Goal: Task Accomplishment & Management: Use online tool/utility

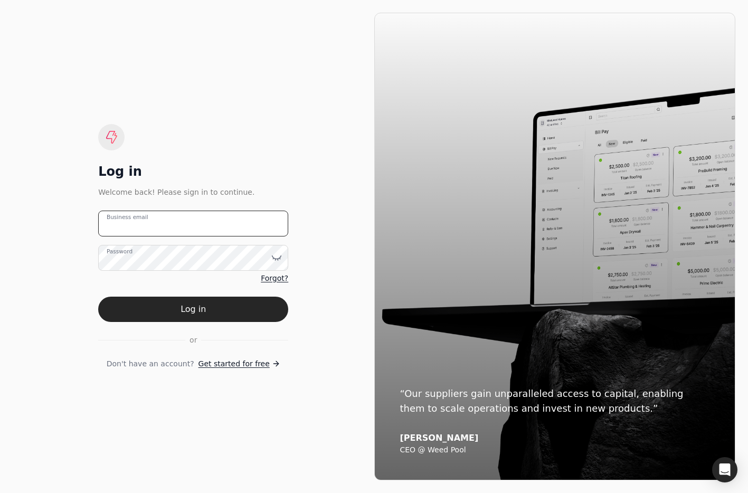
click at [187, 224] on email "Business email" at bounding box center [193, 224] width 190 height 26
drag, startPoint x: 90, startPoint y: 224, endPoint x: -13, endPoint y: 222, distance: 102.5
click at [0, 222] on html "Log in Welcome back! Please sign in to continue. team+apr Business email Passwo…" at bounding box center [374, 246] width 748 height 493
type email "team+qconstruction@helloquickly.com"
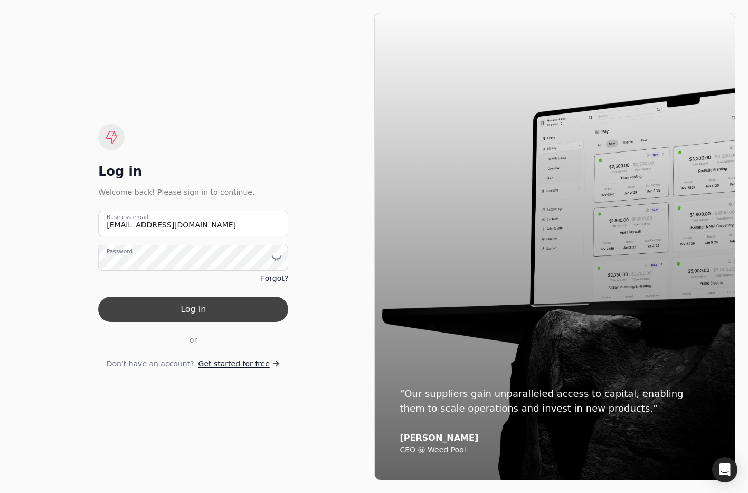
click at [236, 306] on button "Log in" at bounding box center [193, 309] width 190 height 25
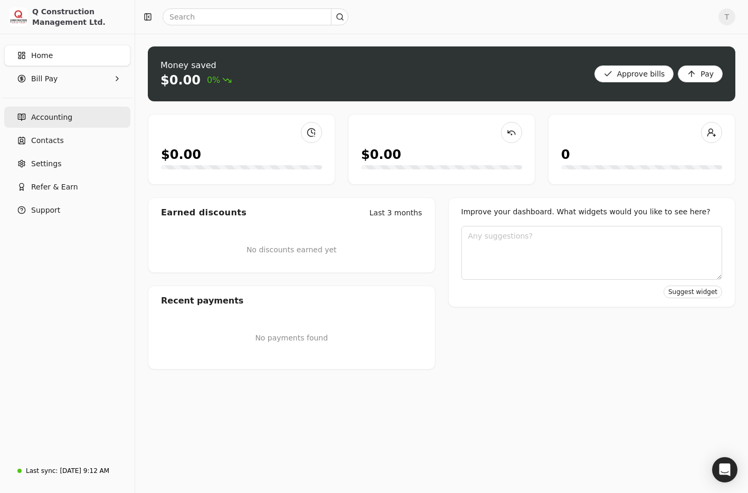
click at [54, 114] on span "Accounting" at bounding box center [51, 117] width 41 height 11
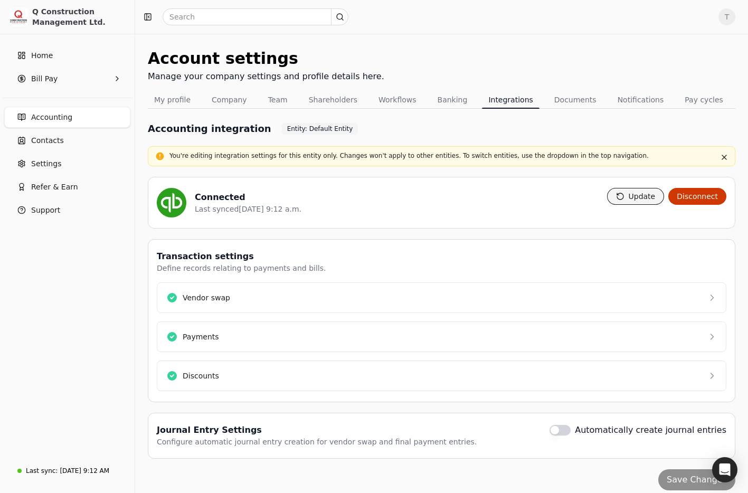
click at [627, 198] on button "Update" at bounding box center [636, 196] width 58 height 17
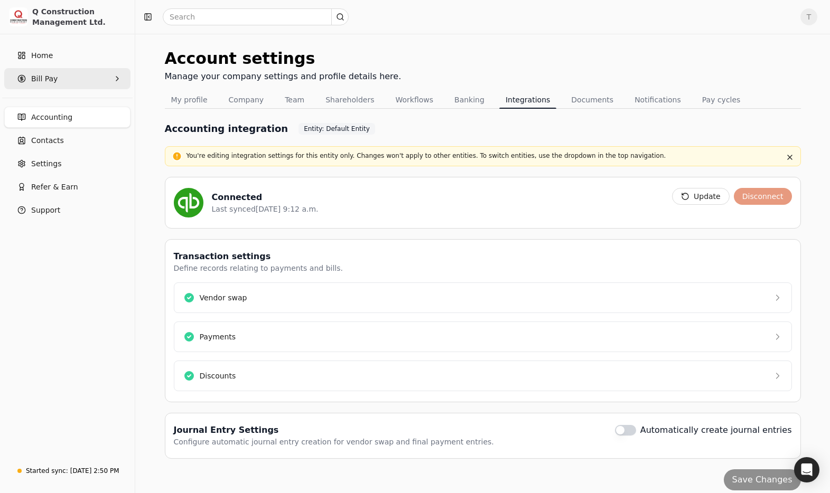
click at [82, 81] on Pay "Bill Pay" at bounding box center [67, 78] width 126 height 21
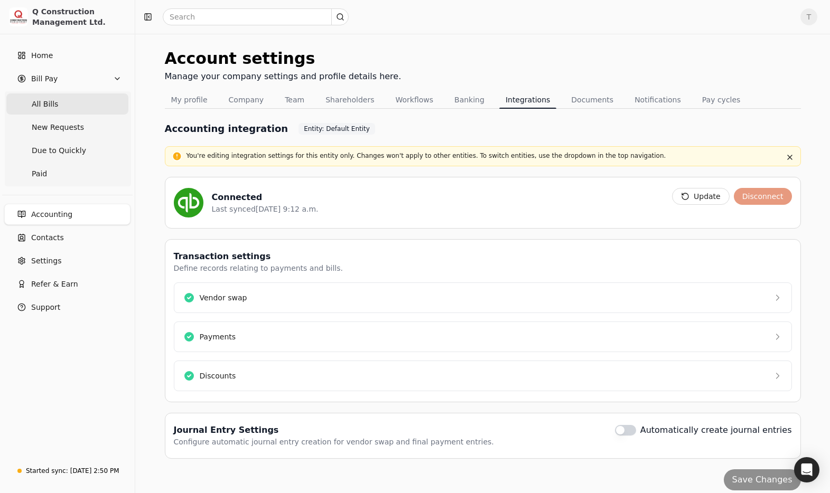
click at [77, 105] on Bills "All Bills" at bounding box center [67, 103] width 122 height 21
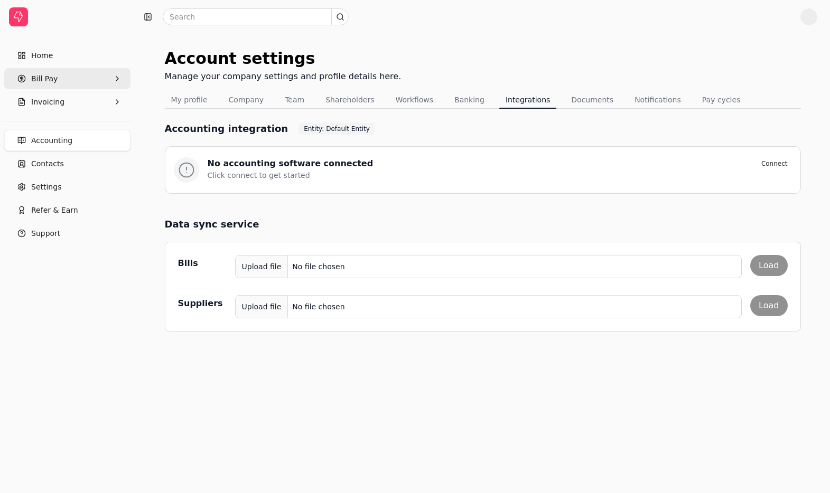
click at [64, 82] on Pay "Bill Pay" at bounding box center [67, 78] width 126 height 21
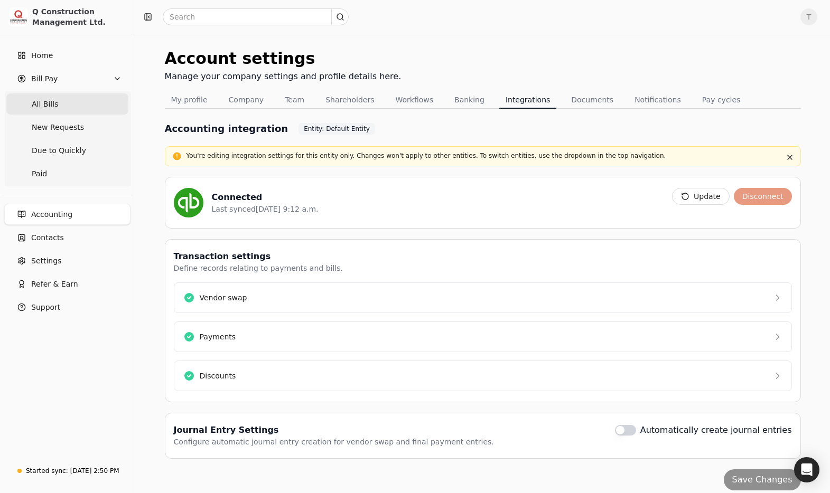
click at [58, 101] on Bills "All Bills" at bounding box center [67, 103] width 122 height 21
click at [67, 109] on Bills "All Bills" at bounding box center [67, 103] width 122 height 21
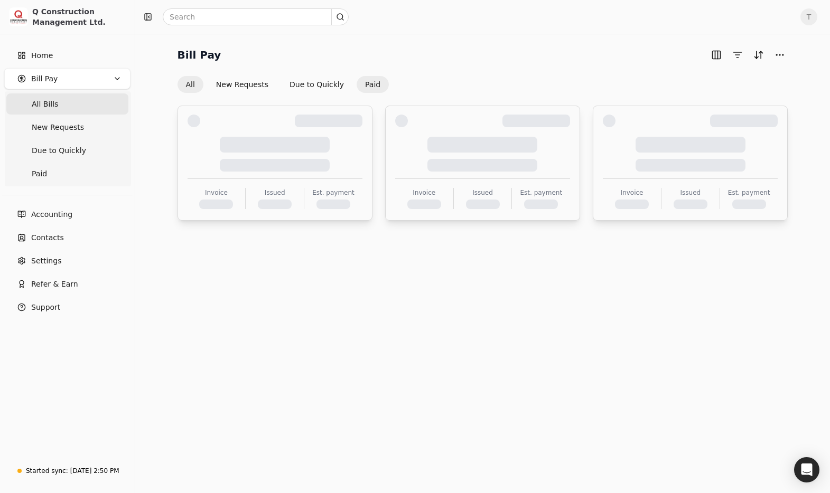
click at [366, 87] on button "Paid" at bounding box center [372, 84] width 32 height 17
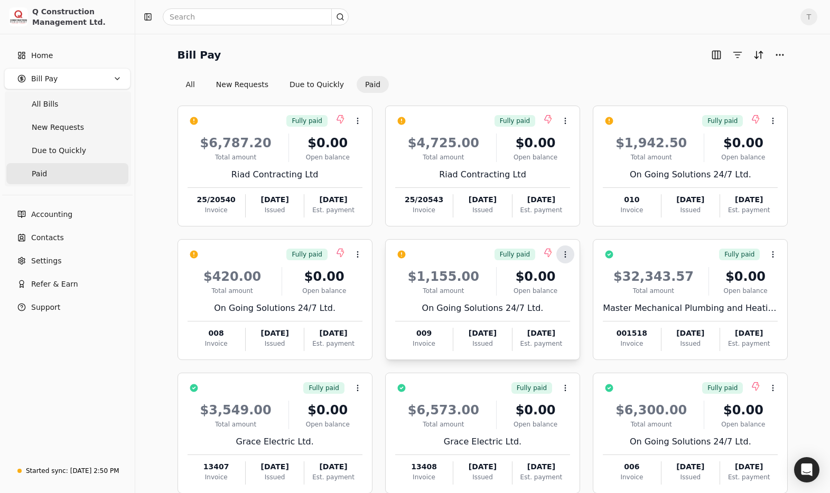
click at [561, 255] on icon at bounding box center [565, 254] width 8 height 8
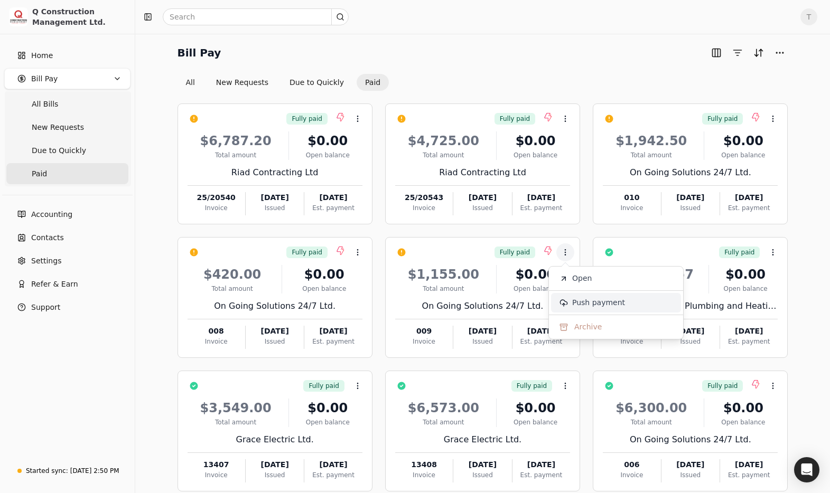
click at [595, 303] on span "Push payment" at bounding box center [598, 302] width 53 height 11
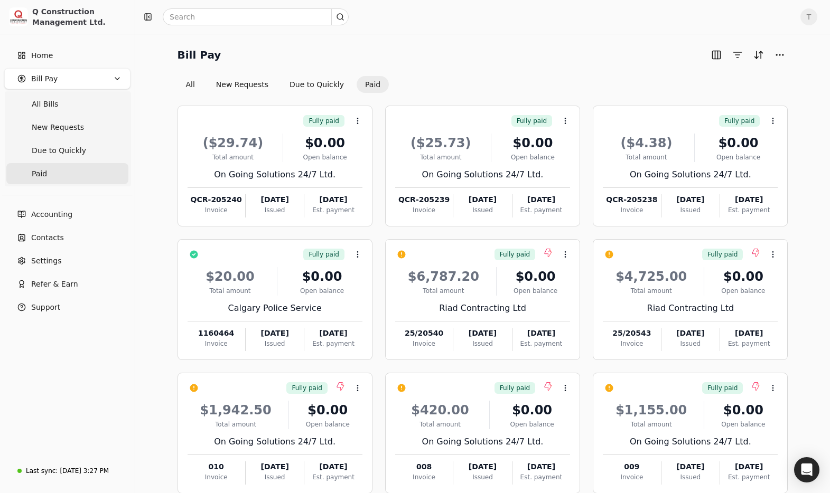
scroll to position [60, 0]
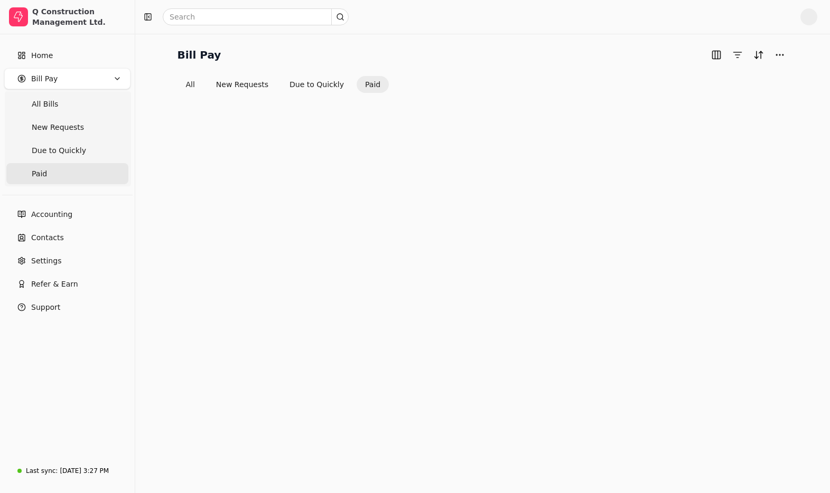
scroll to position [60, 0]
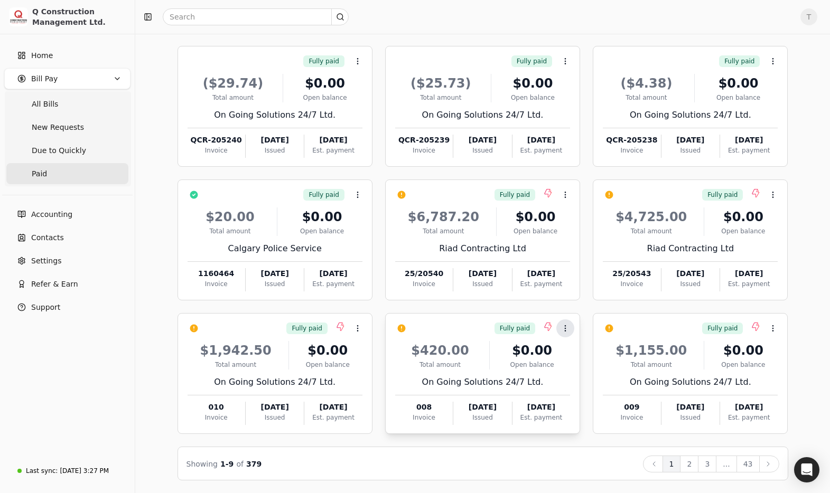
click at [567, 332] on icon at bounding box center [565, 328] width 8 height 8
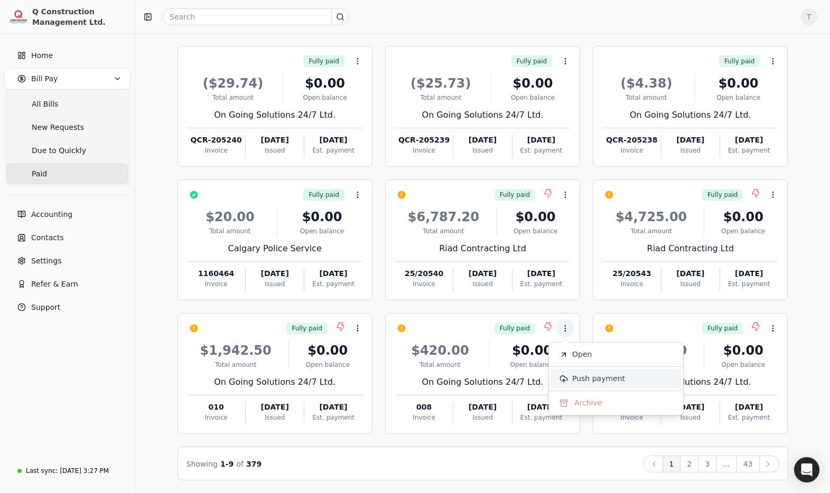
click at [607, 381] on span "Push payment" at bounding box center [598, 378] width 53 height 11
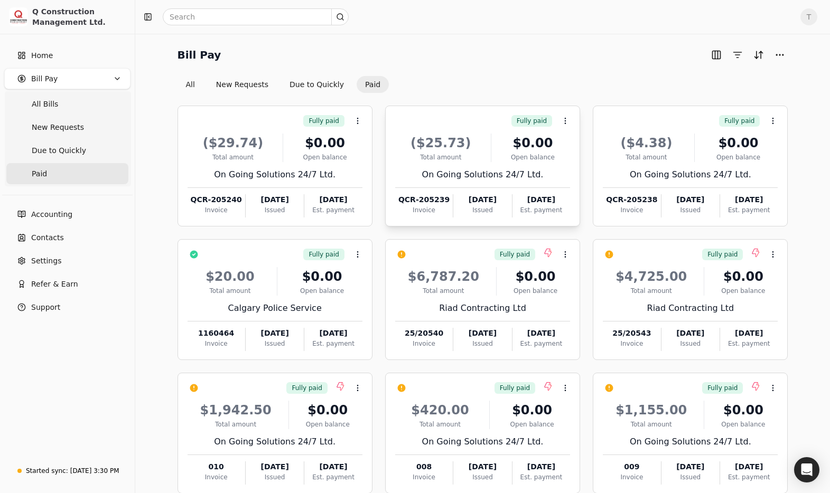
scroll to position [60, 0]
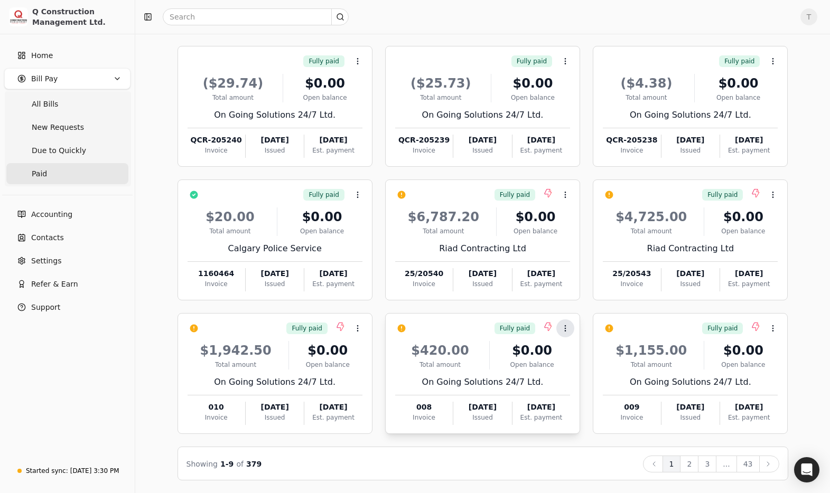
click at [564, 327] on icon at bounding box center [565, 328] width 8 height 8
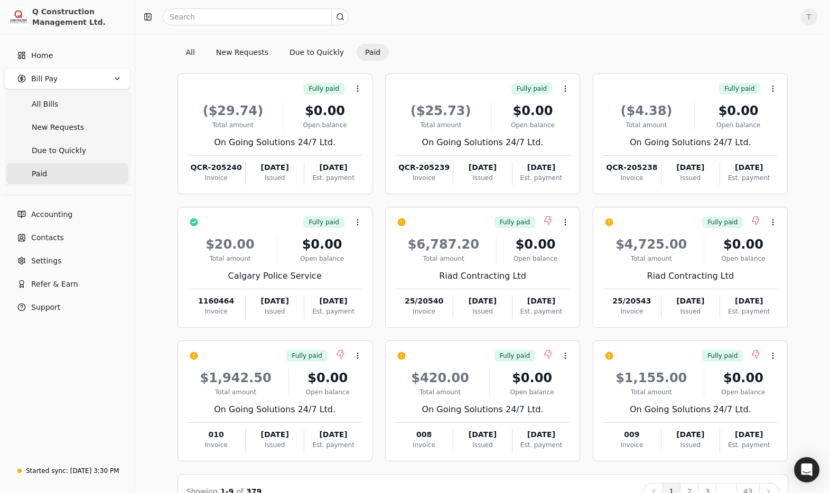
scroll to position [60, 0]
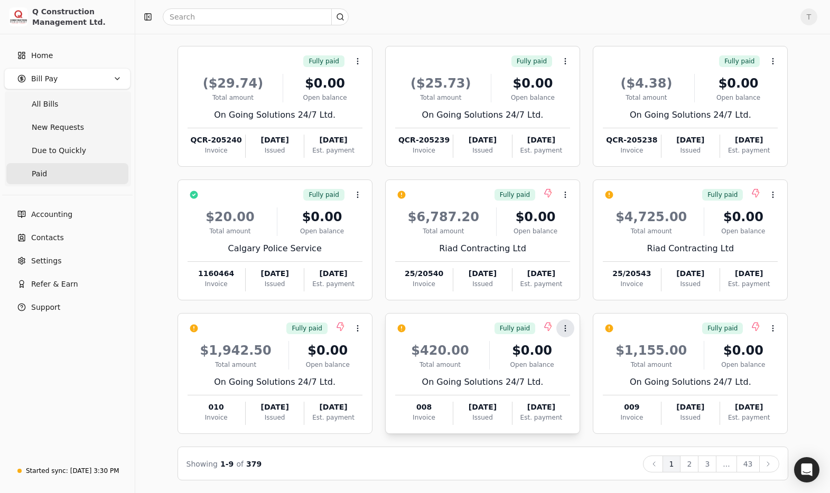
click at [566, 330] on icon at bounding box center [565, 328] width 8 height 8
